Goal: Check status: Check status

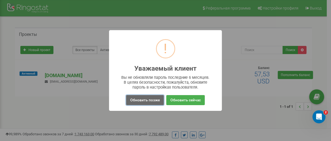
click at [150, 100] on button "Обновить позже" at bounding box center [145, 100] width 38 height 10
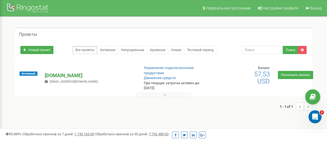
click at [59, 73] on p "[DOMAIN_NAME]" at bounding box center [90, 75] width 90 height 7
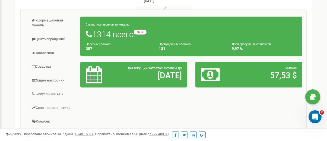
scroll to position [87, 0]
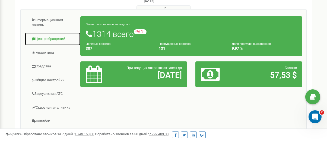
click at [45, 37] on link "Центр обращений" at bounding box center [53, 38] width 56 height 13
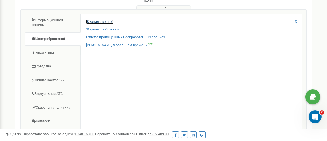
click at [100, 22] on link "Журнал звонков" at bounding box center [99, 21] width 27 height 5
